Goal: Transaction & Acquisition: Subscribe to service/newsletter

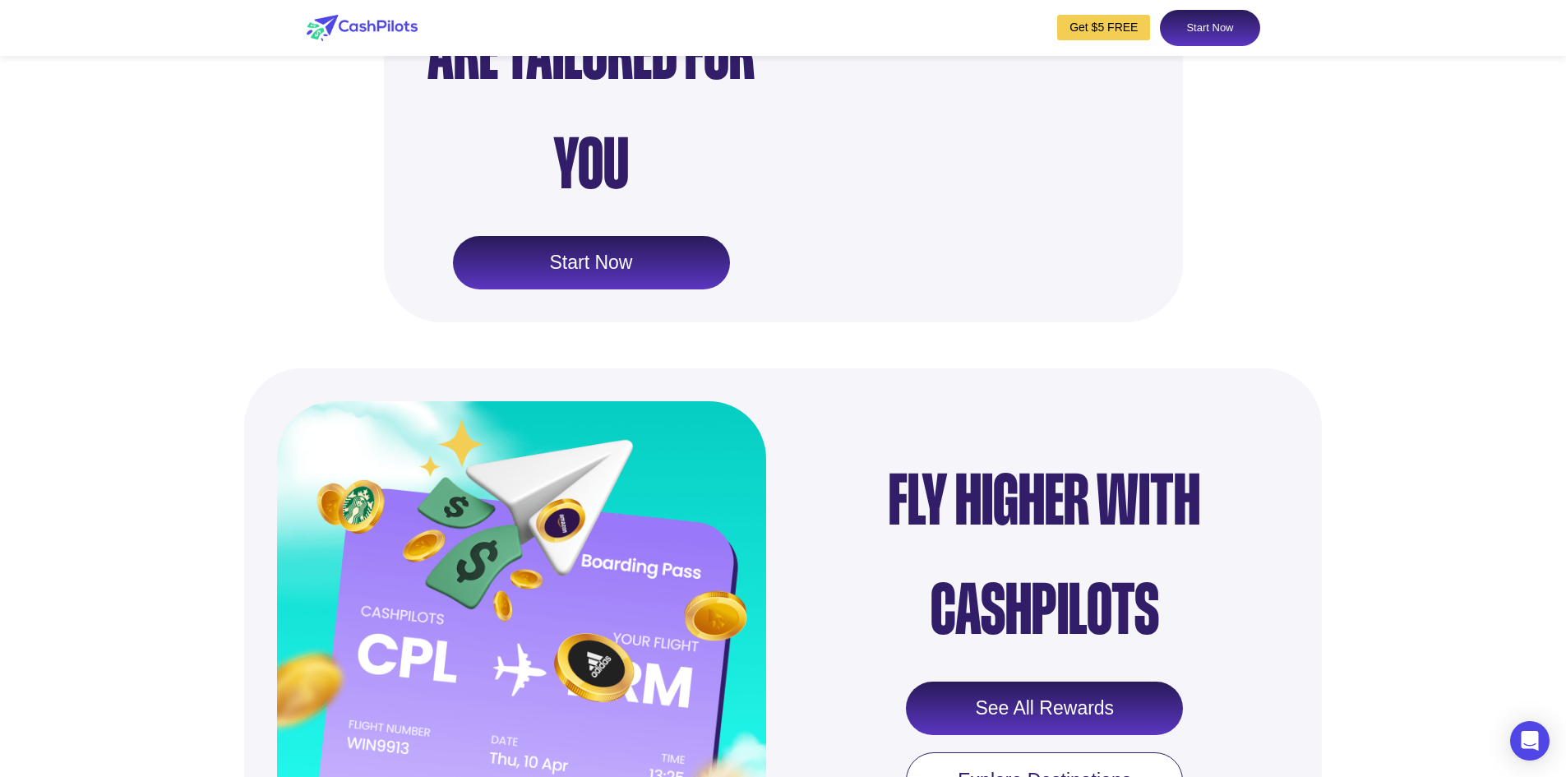
scroll to position [1890, 0]
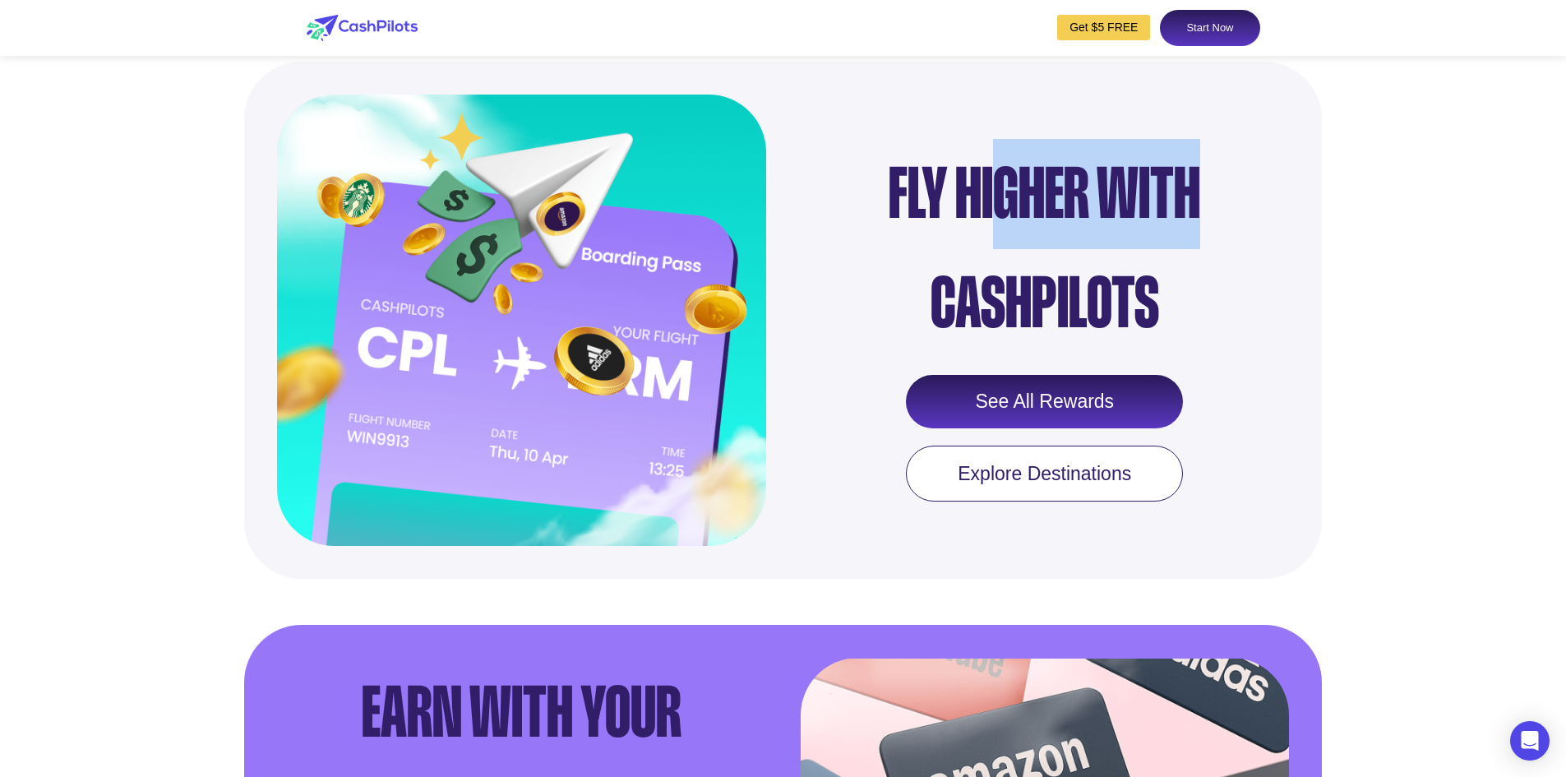
drag, startPoint x: 1003, startPoint y: 233, endPoint x: 1198, endPoint y: 245, distance: 195.9
click at [1198, 245] on div "Fly Higher with CashPilots" at bounding box center [1045, 248] width 452 height 219
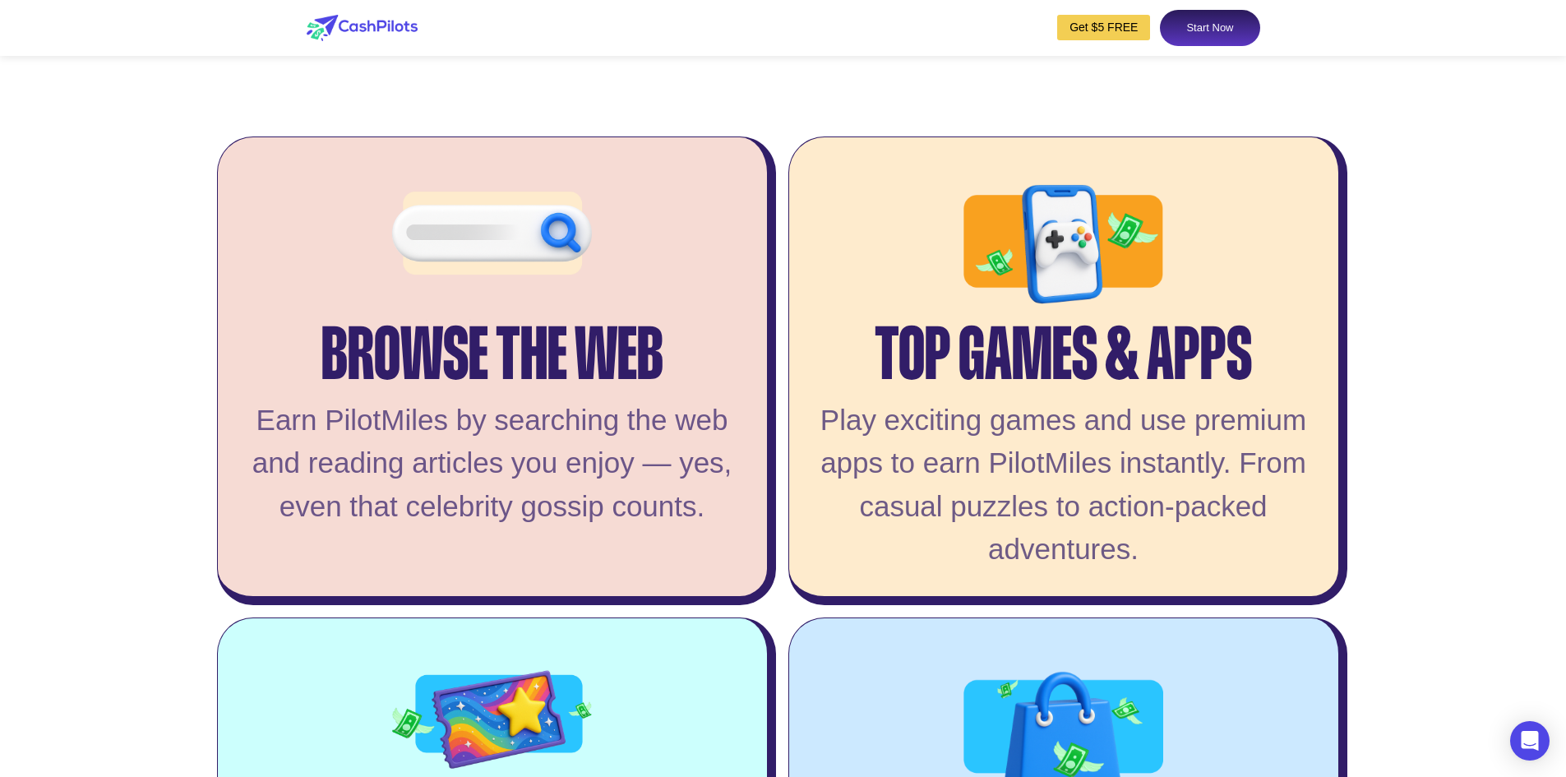
scroll to position [3452, 0]
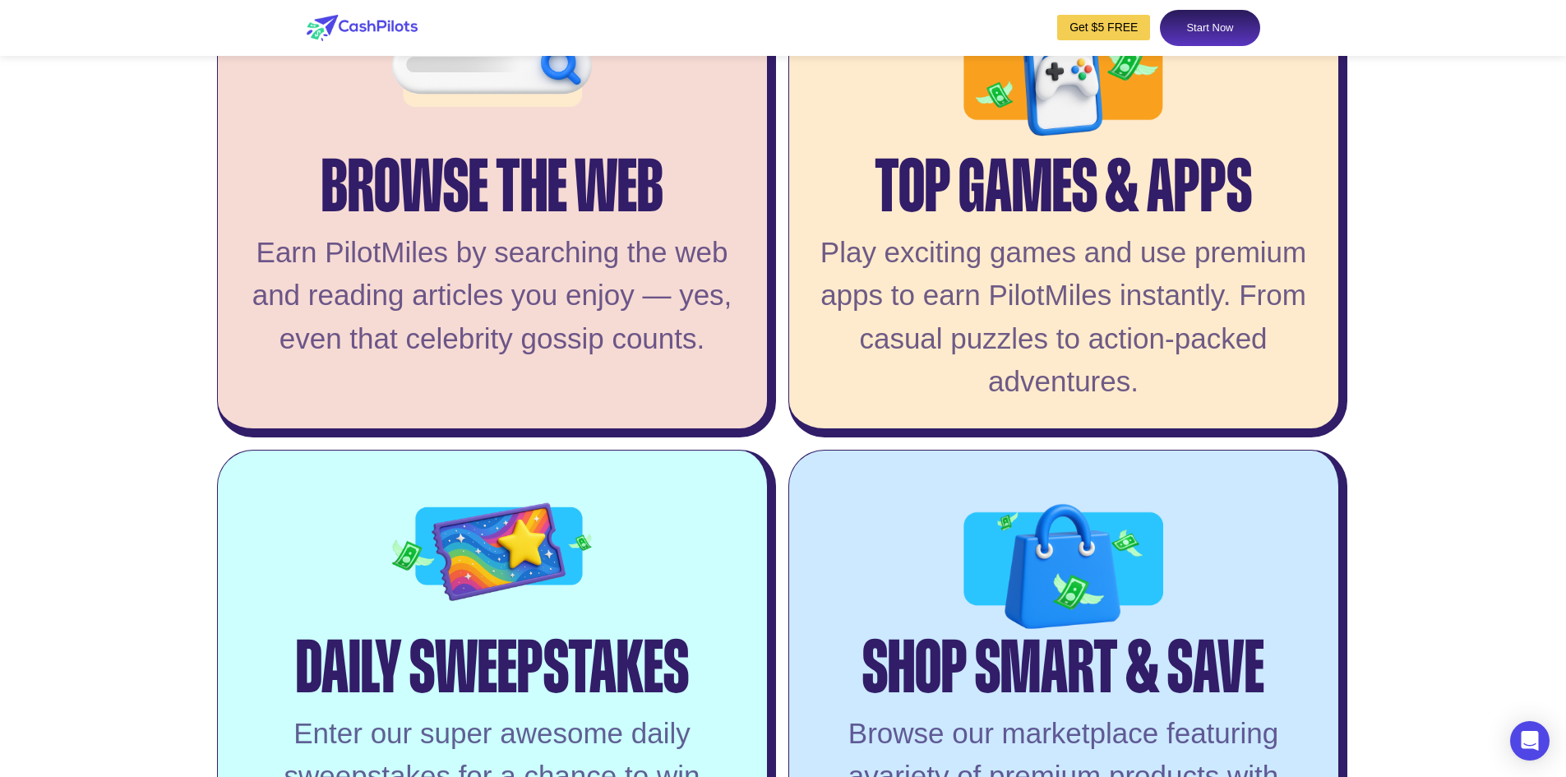
click at [1086, 137] on img at bounding box center [1063, 82] width 200 height 177
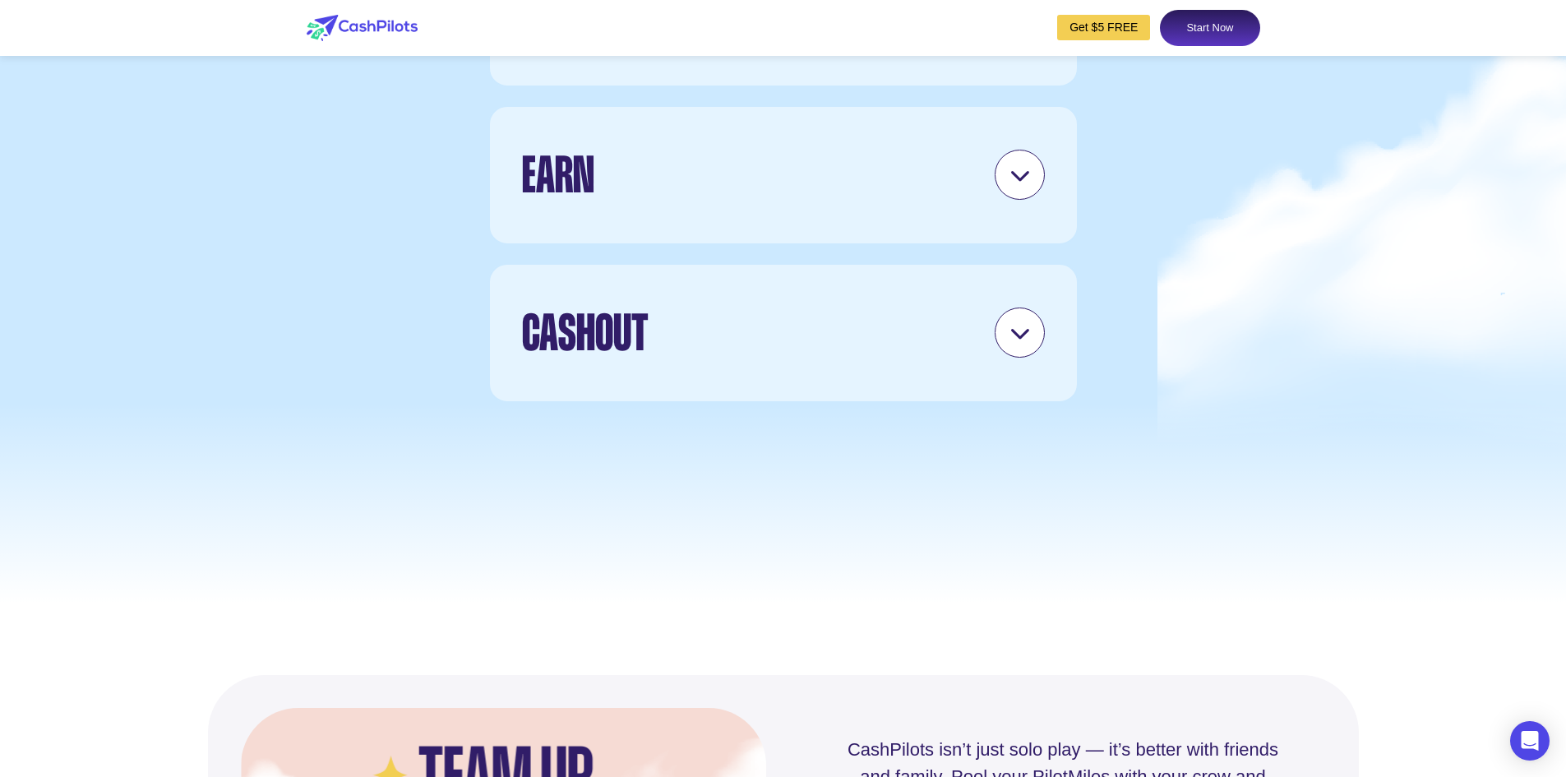
scroll to position [4766, 0]
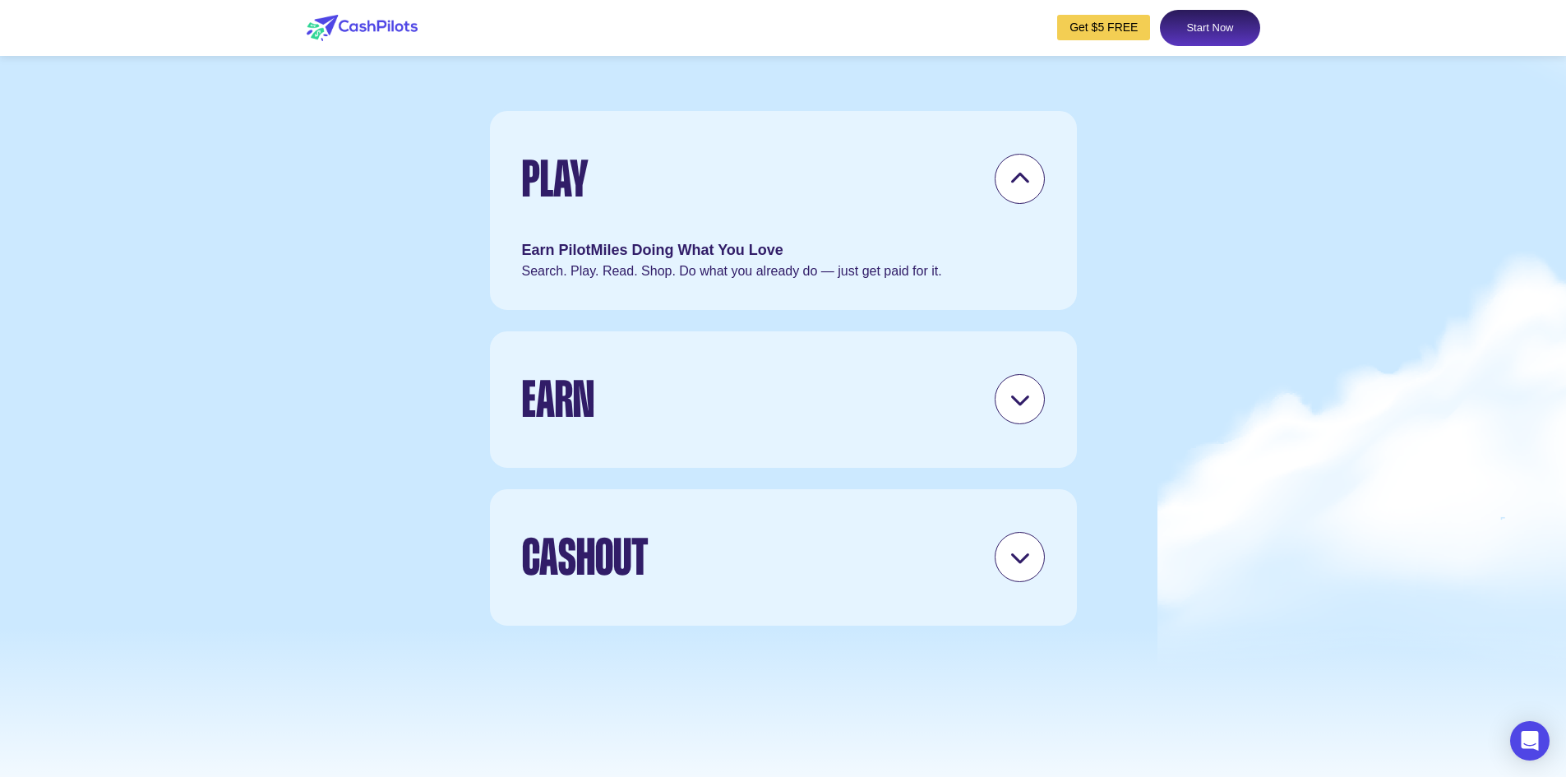
click at [1016, 409] on icon at bounding box center [1019, 399] width 21 height 21
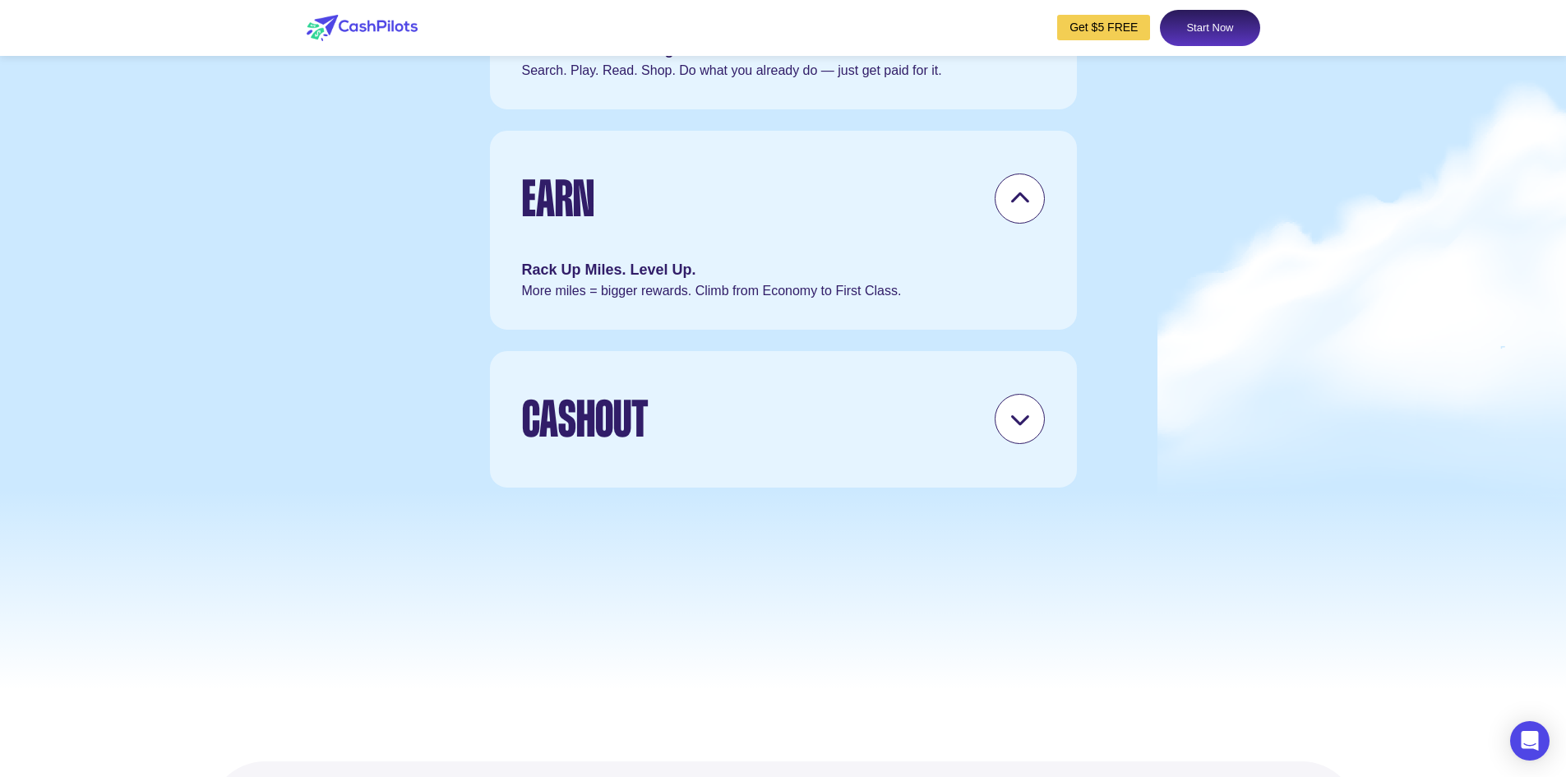
scroll to position [5013, 0]
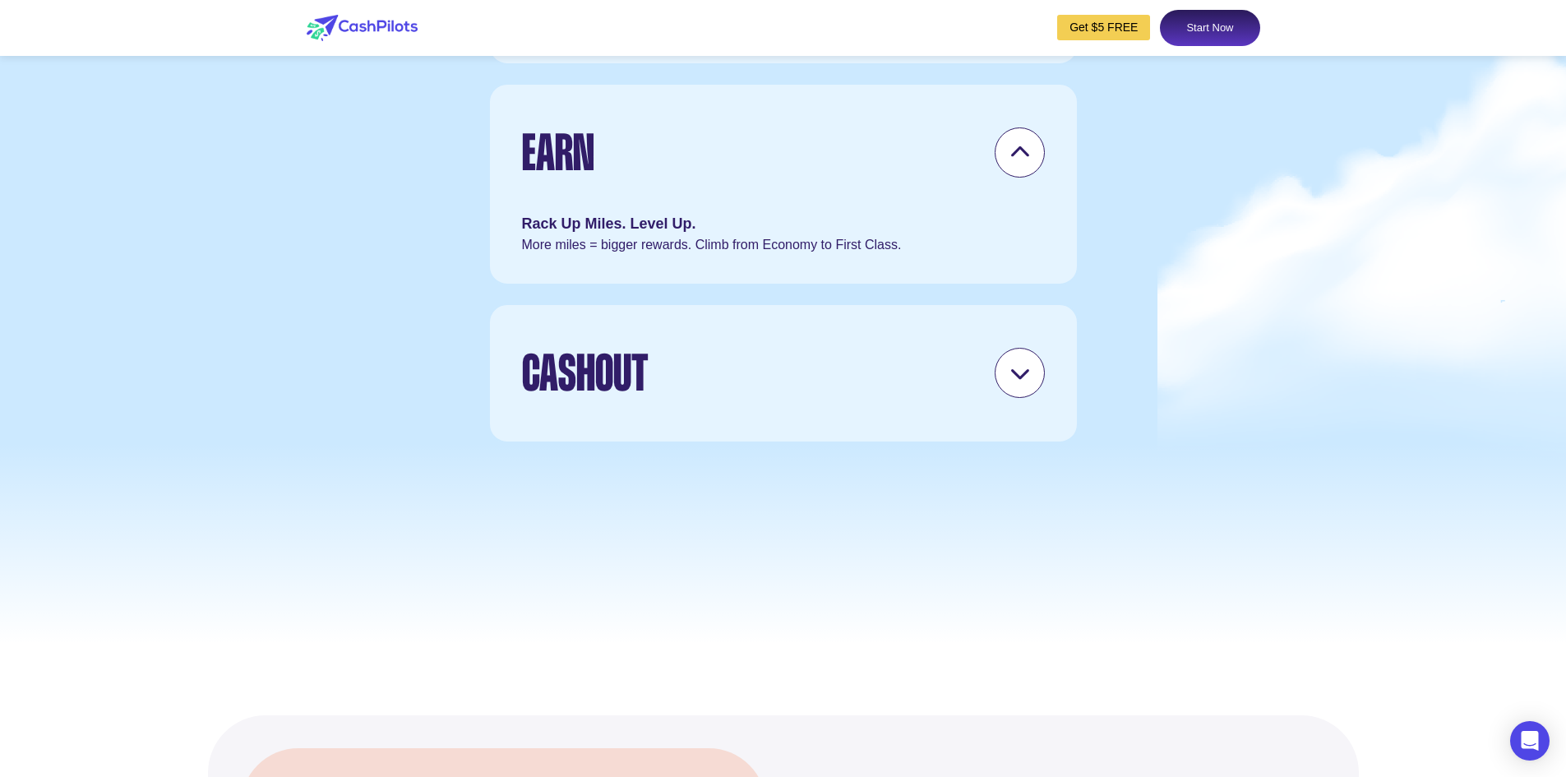
click at [1020, 383] on icon at bounding box center [1019, 372] width 21 height 21
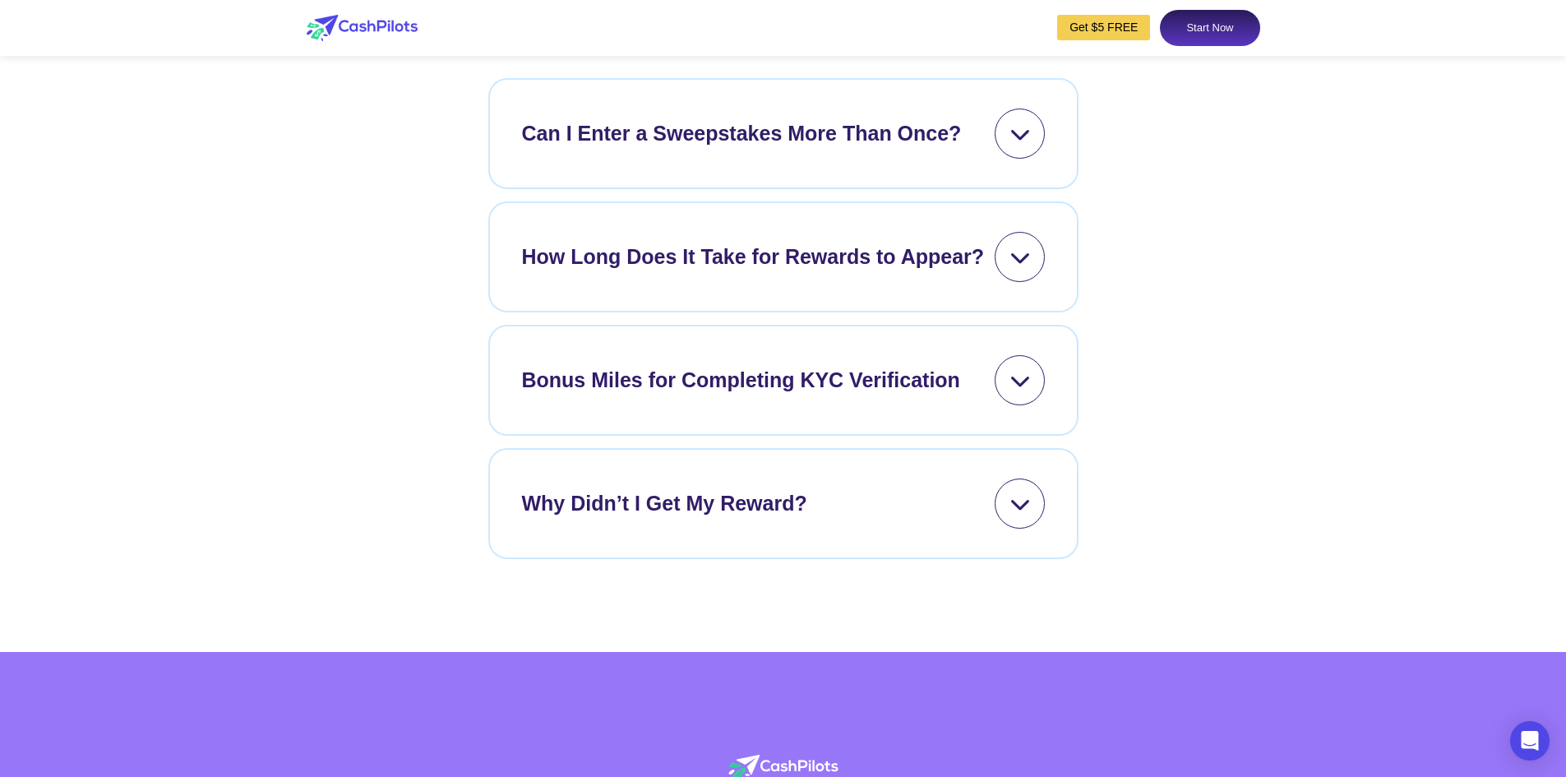
scroll to position [7068, 0]
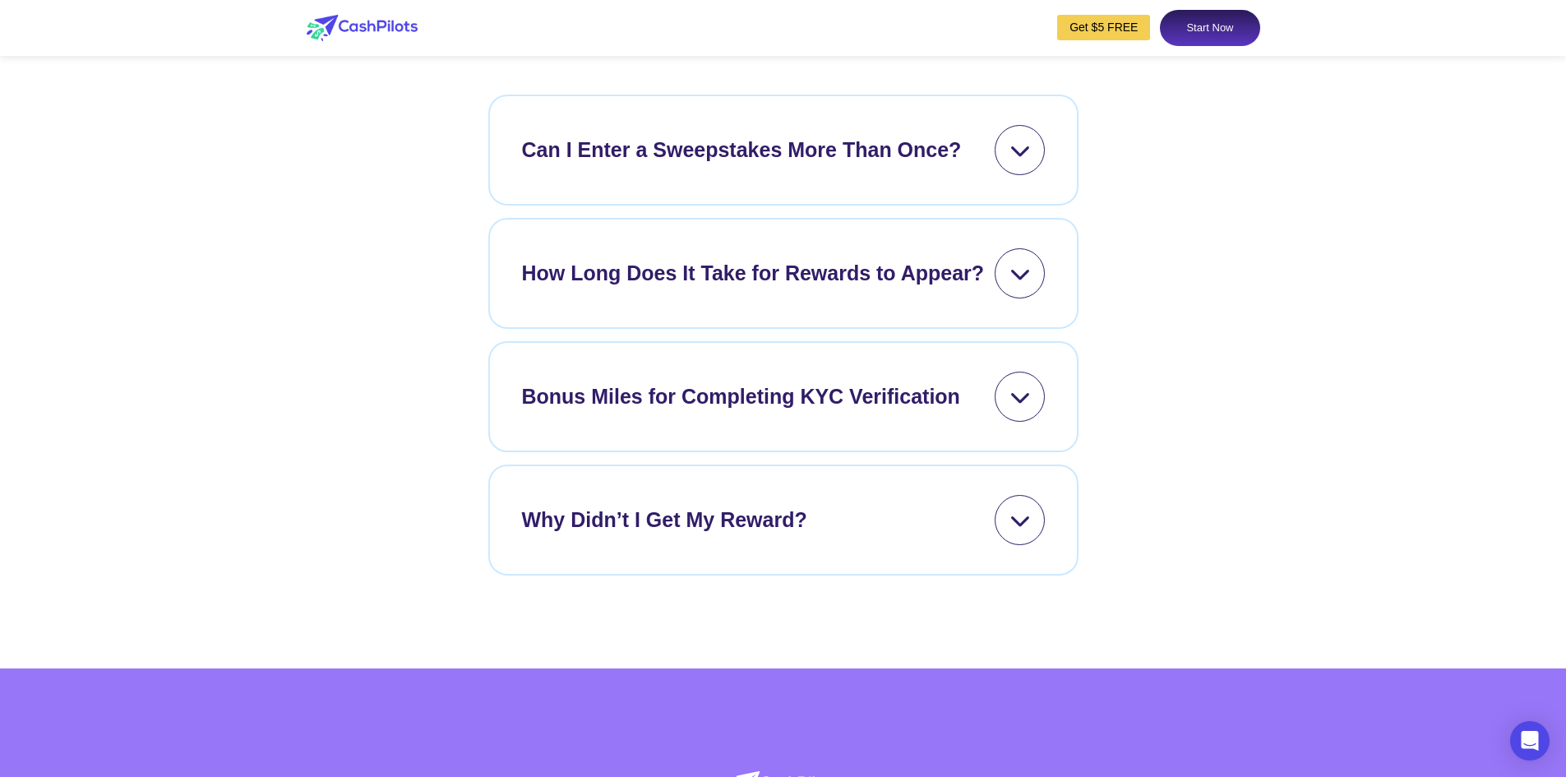
click at [1027, 160] on icon at bounding box center [1019, 150] width 21 height 21
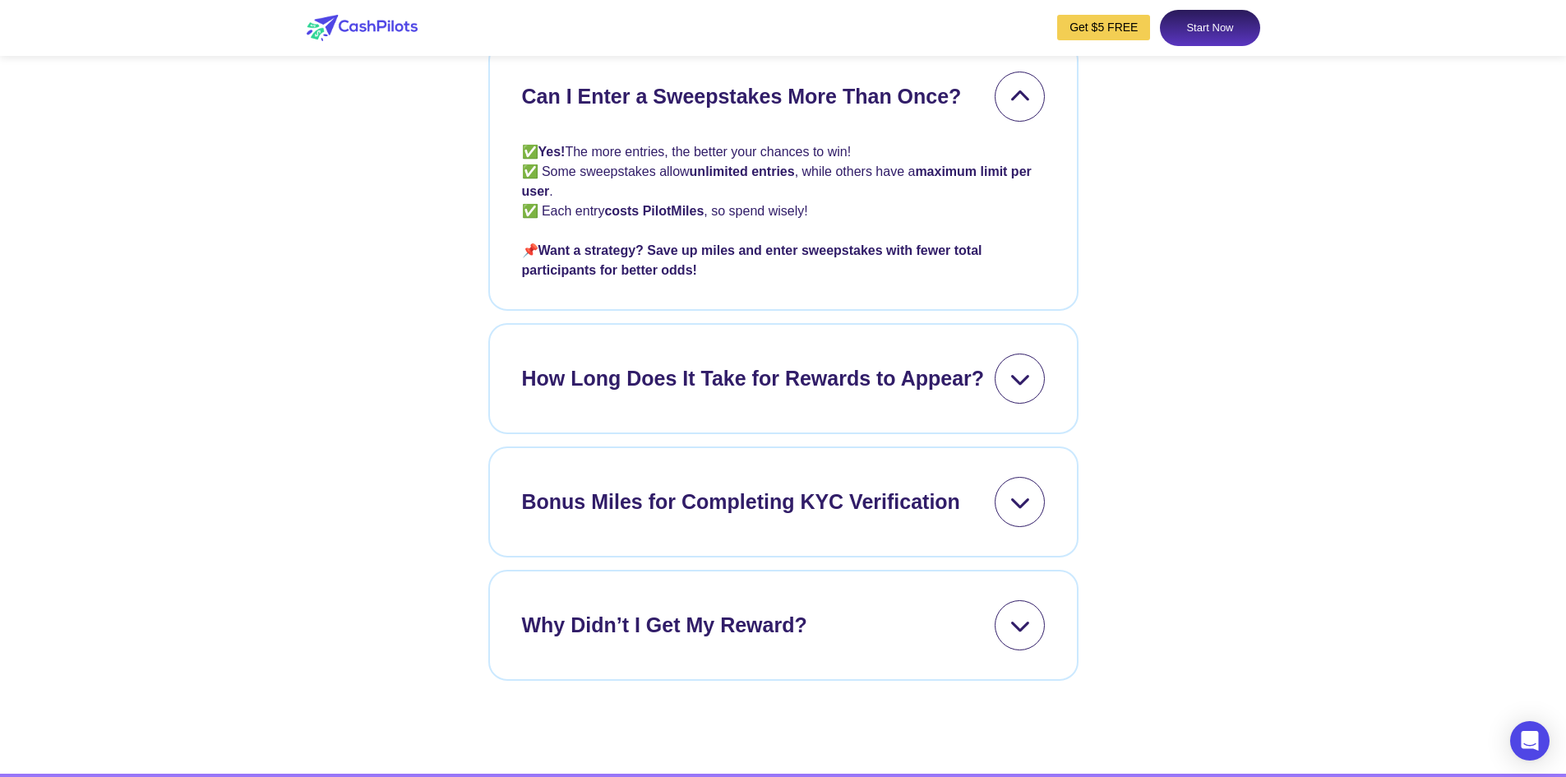
scroll to position [7150, 0]
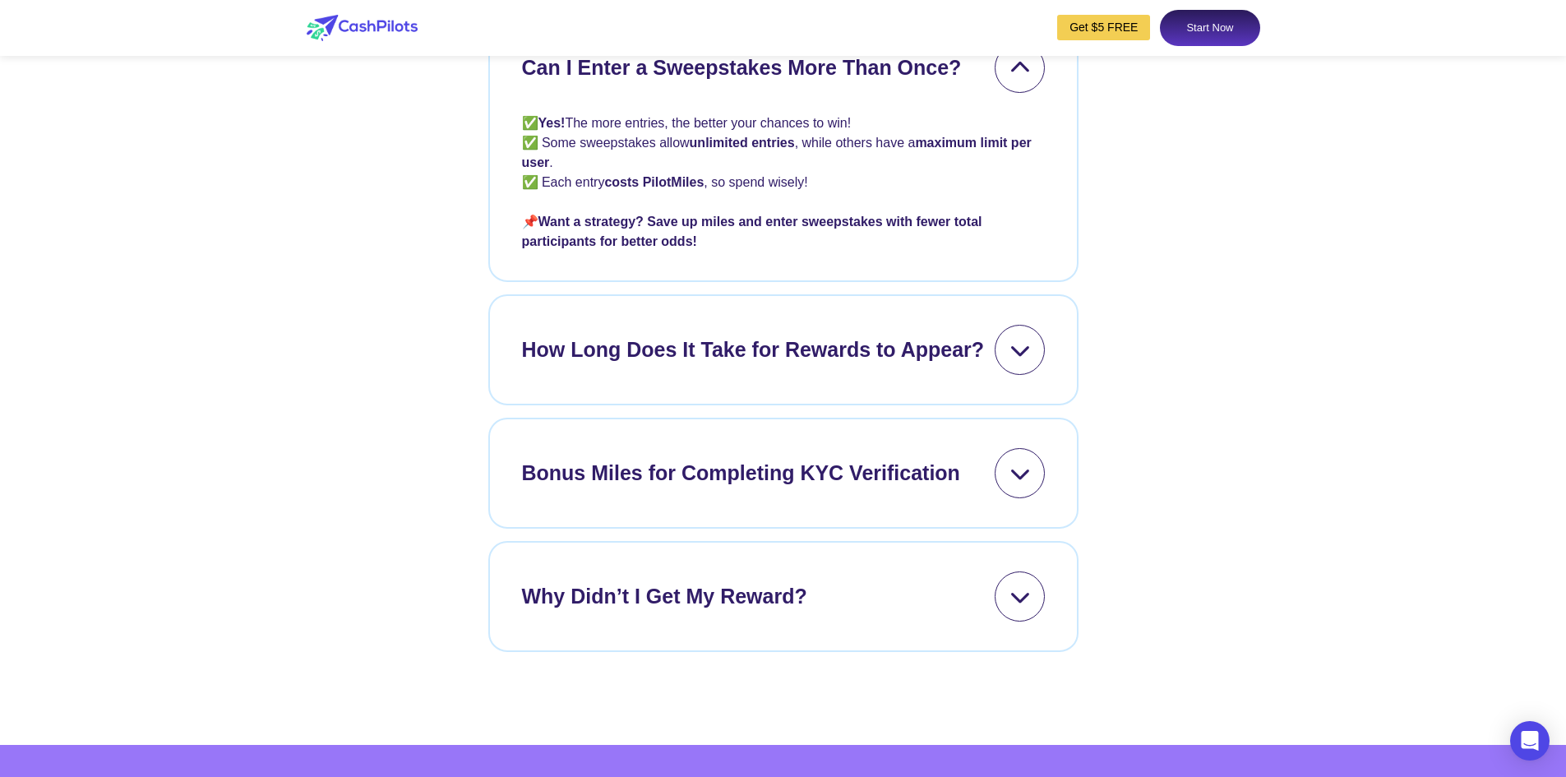
click at [1038, 375] on div at bounding box center [1019, 350] width 50 height 50
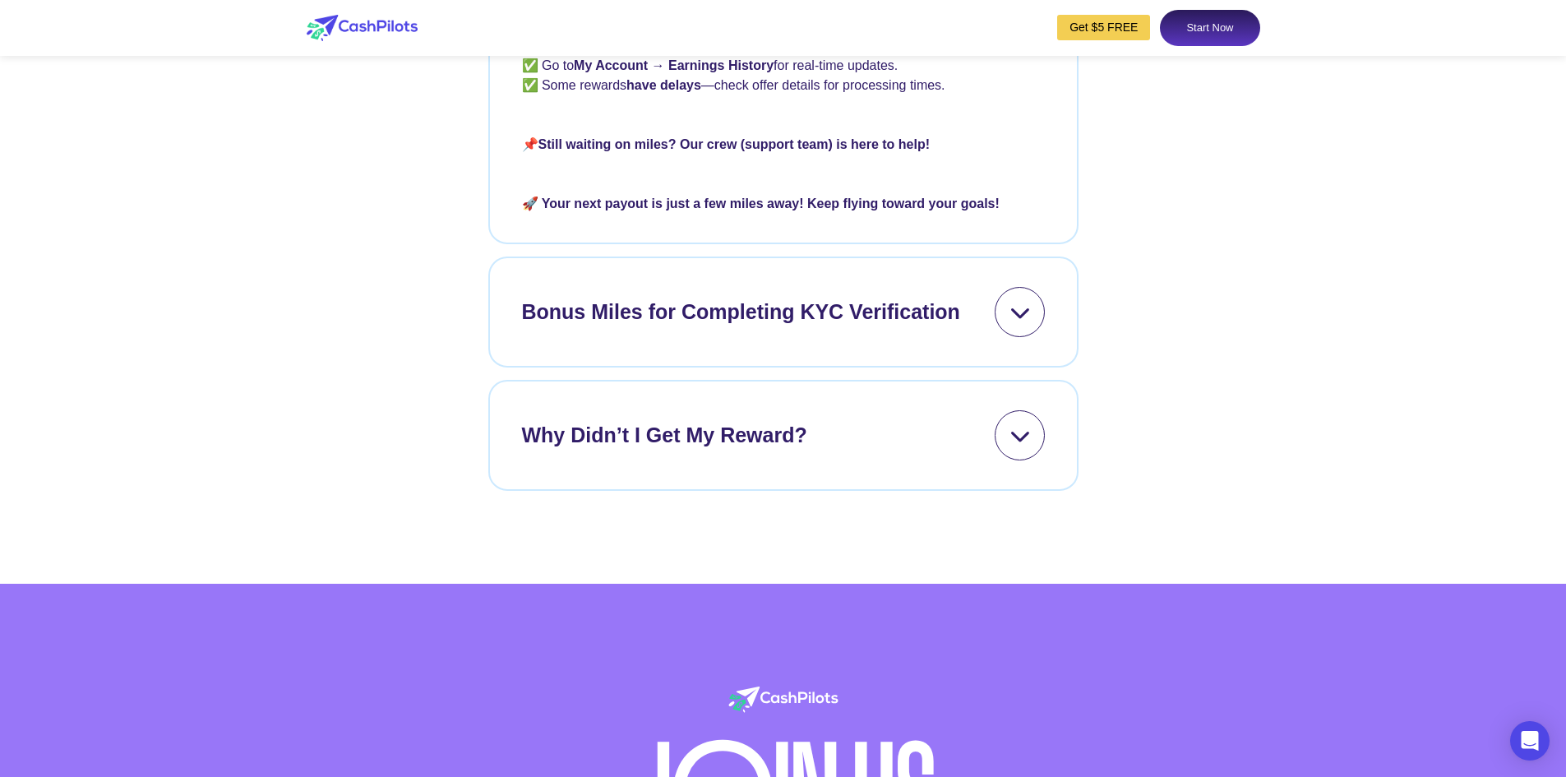
scroll to position [7807, 0]
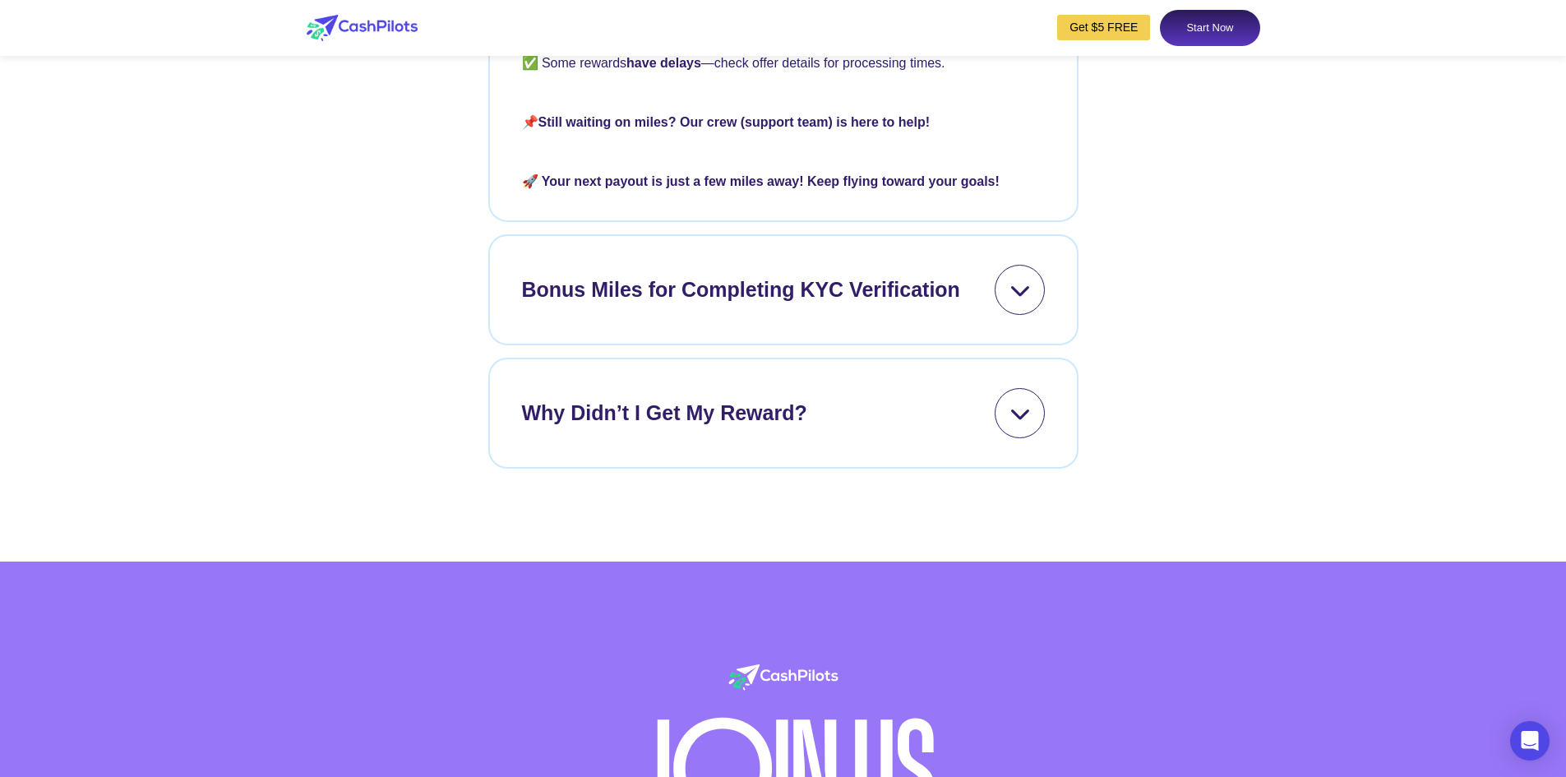
click at [1014, 423] on icon at bounding box center [1019, 413] width 21 height 21
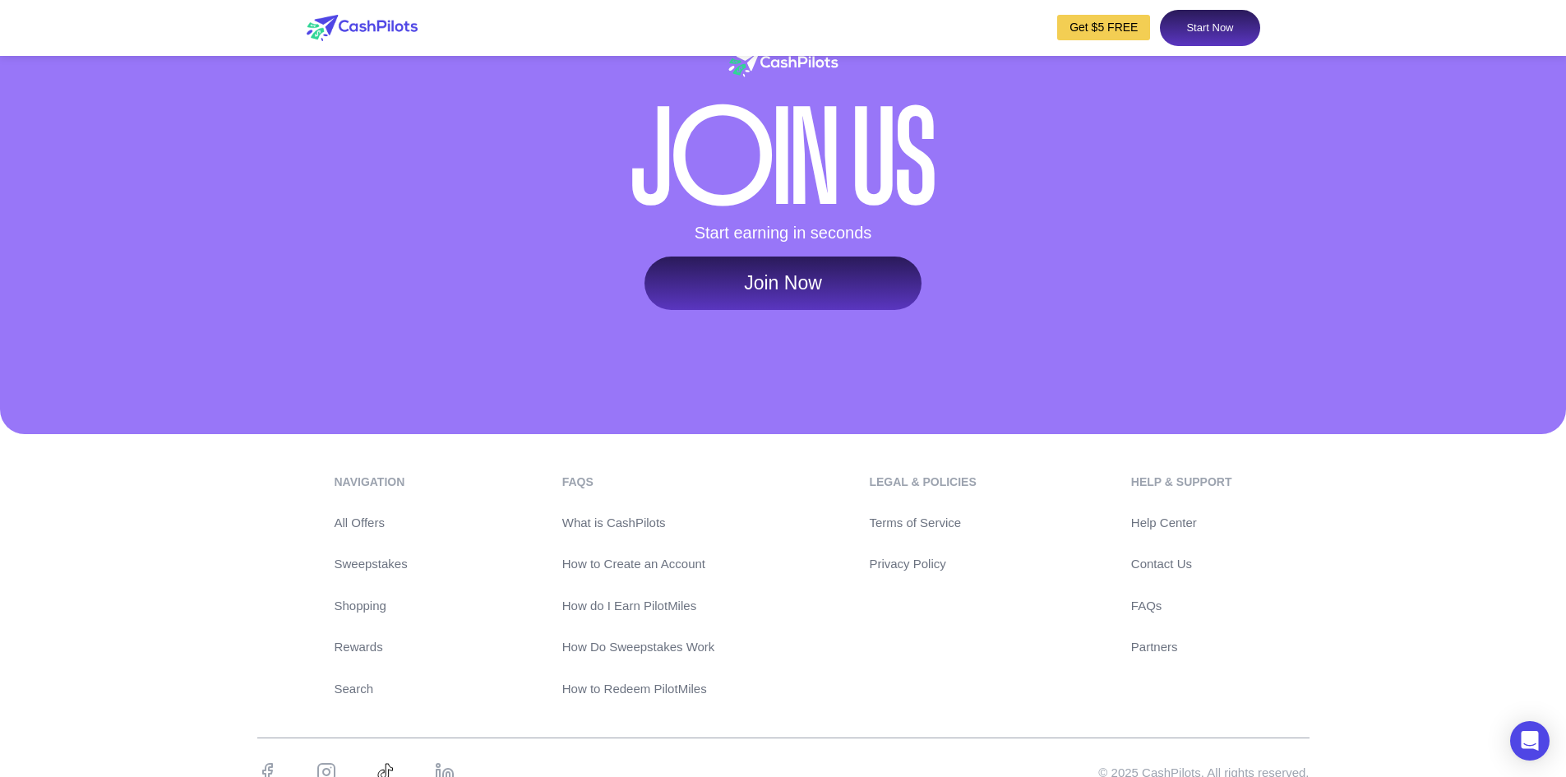
scroll to position [9171, 0]
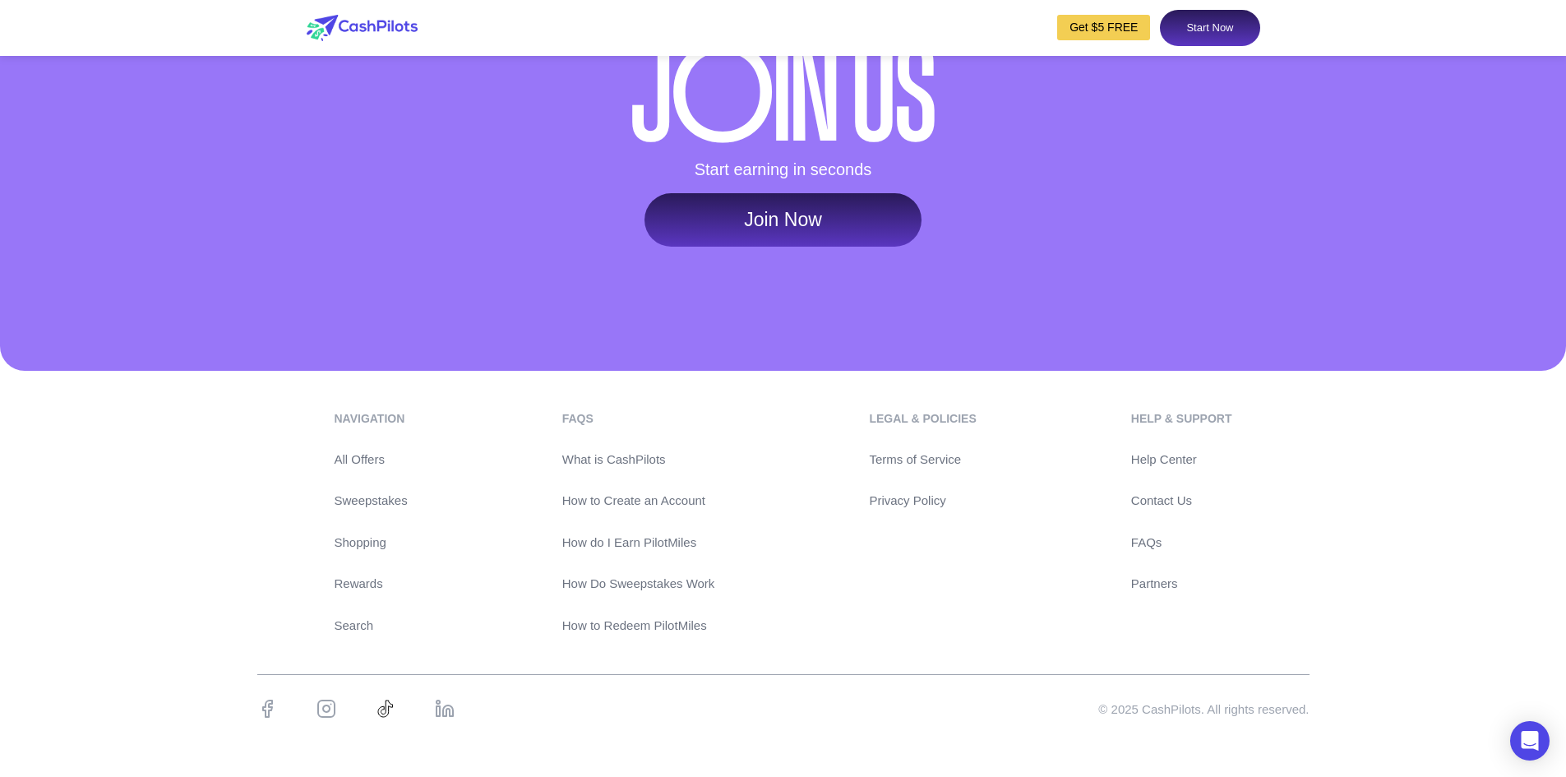
click at [771, 225] on link "Join Now" at bounding box center [782, 220] width 277 height 54
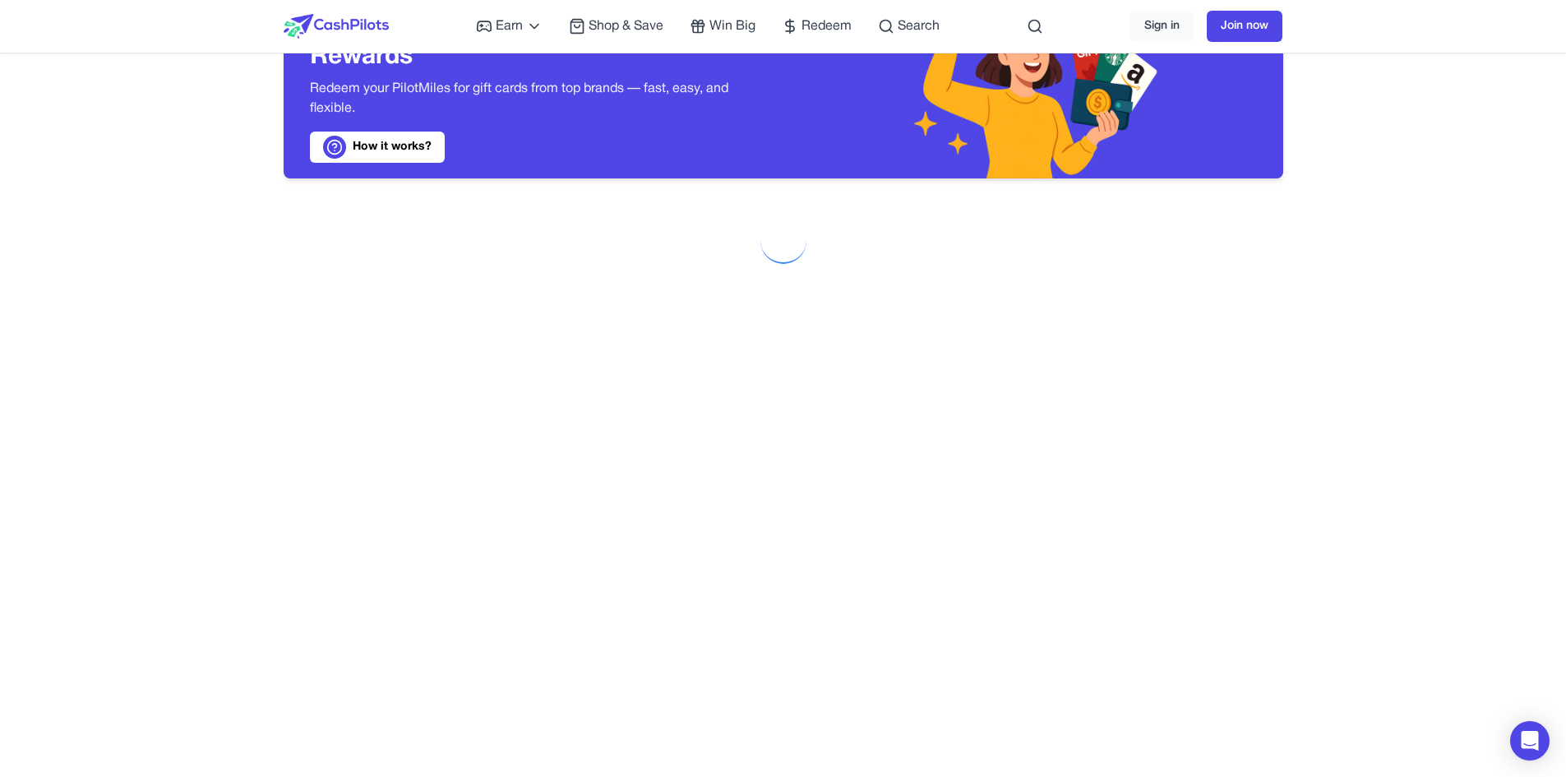
scroll to position [164, 0]
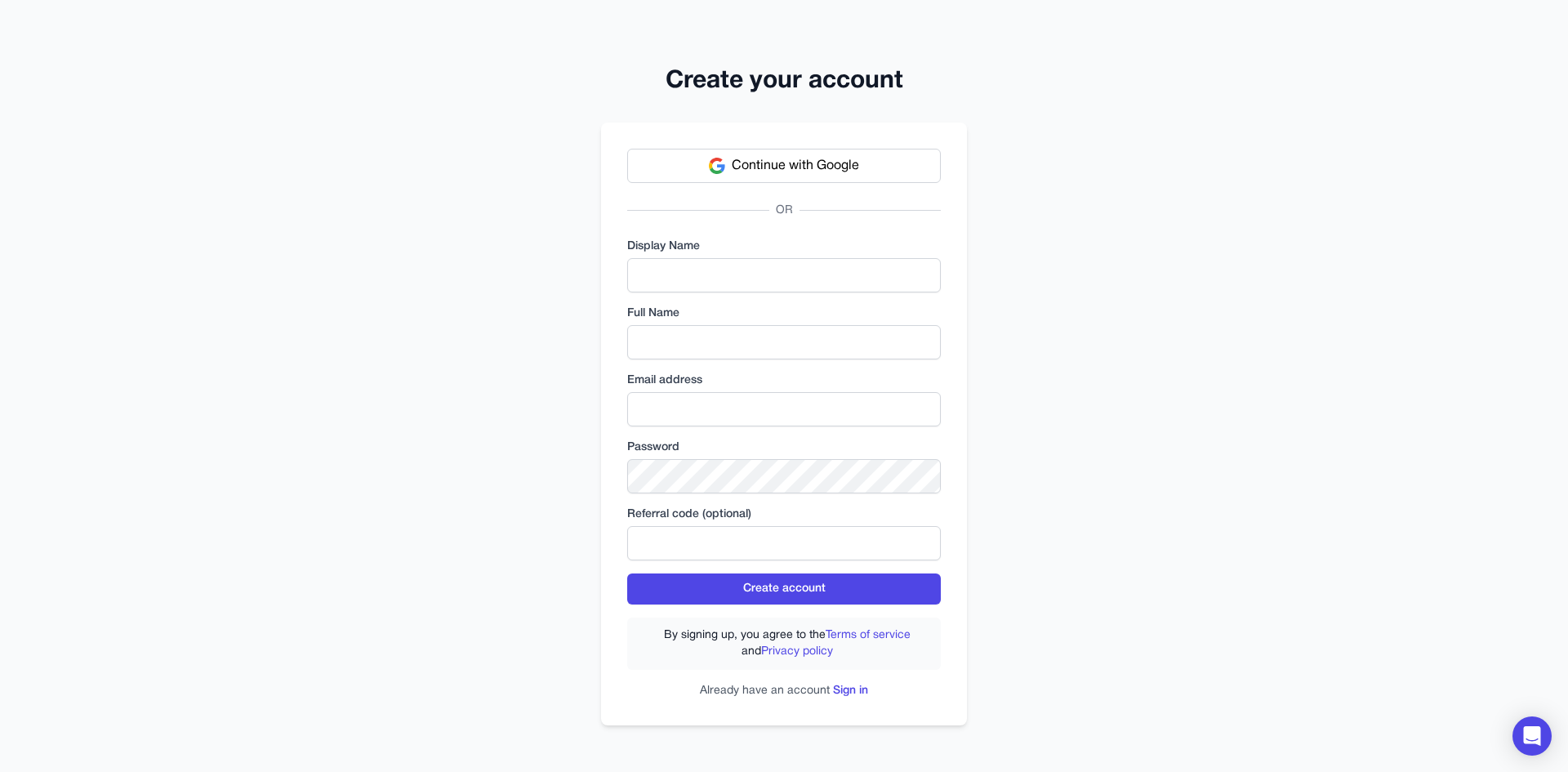
click at [1125, 181] on div "Create your account Continue with Google OR Display Name Full Name Email addres…" at bounding box center [784, 386] width 1568 height 772
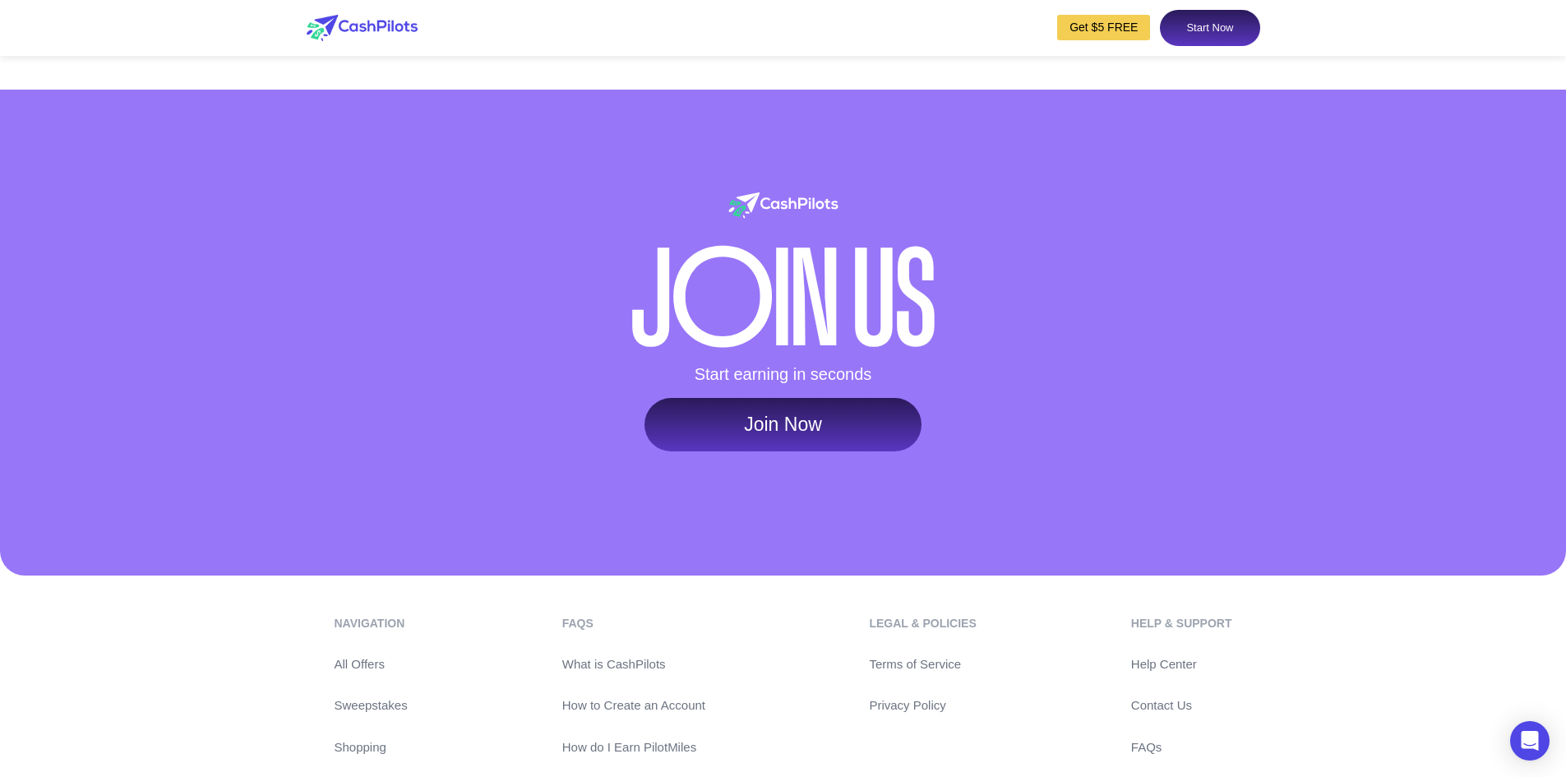
scroll to position [7861, 0]
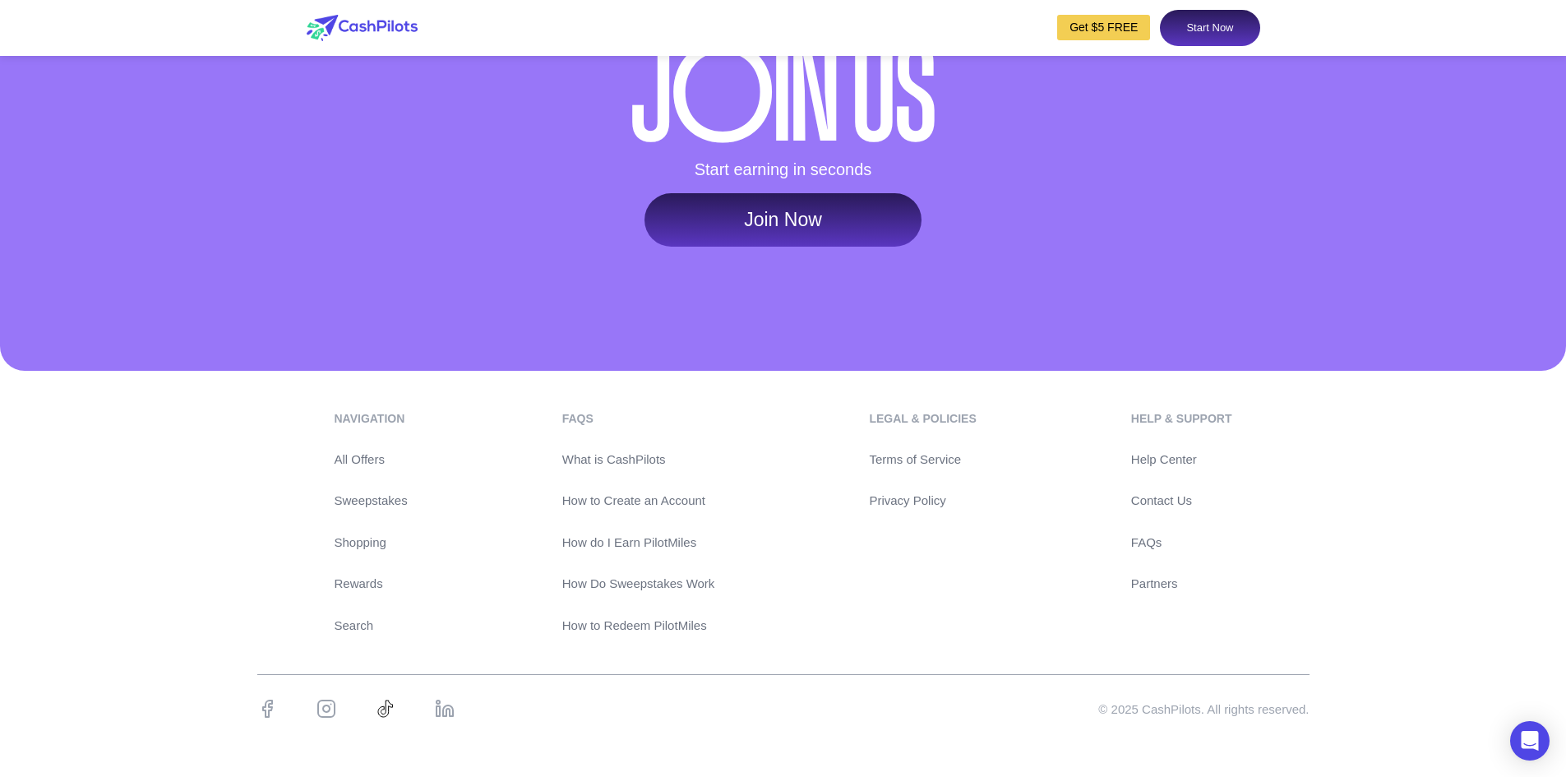
click at [453, 703] on icon at bounding box center [445, 709] width 20 height 20
